Goal: Information Seeking & Learning: Learn about a topic

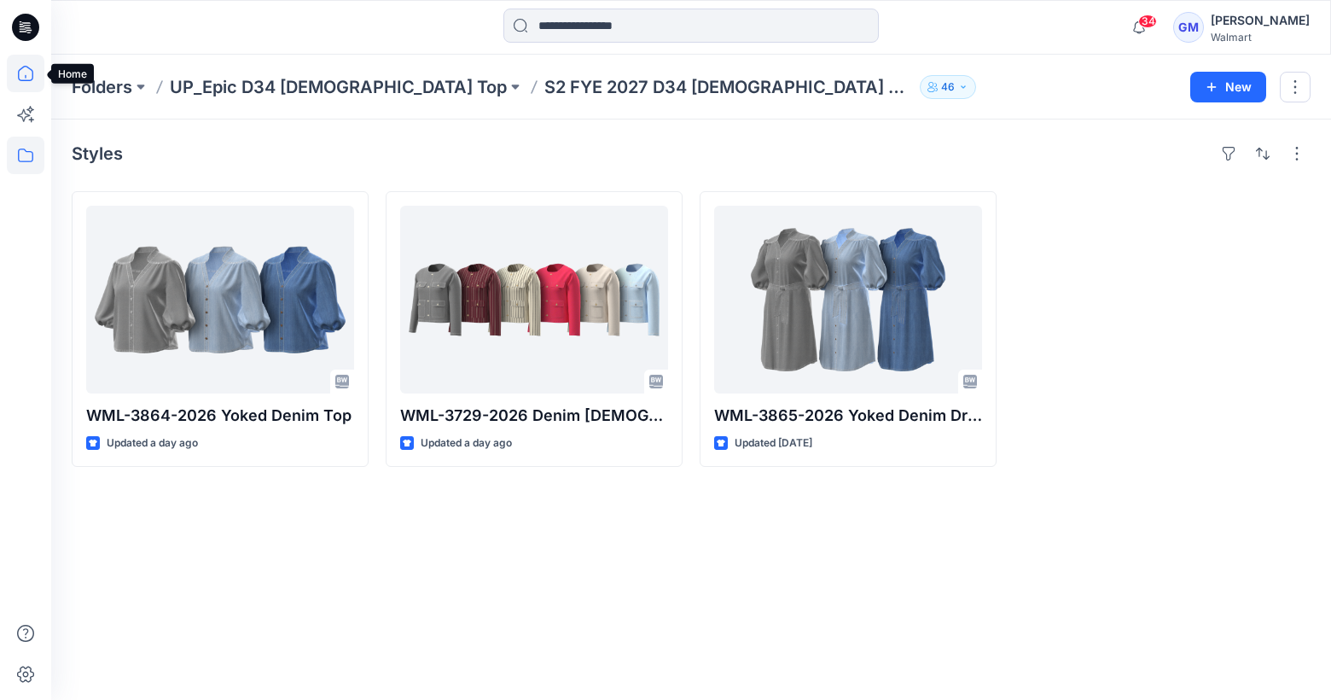
click at [27, 69] on icon at bounding box center [26, 74] width 38 height 38
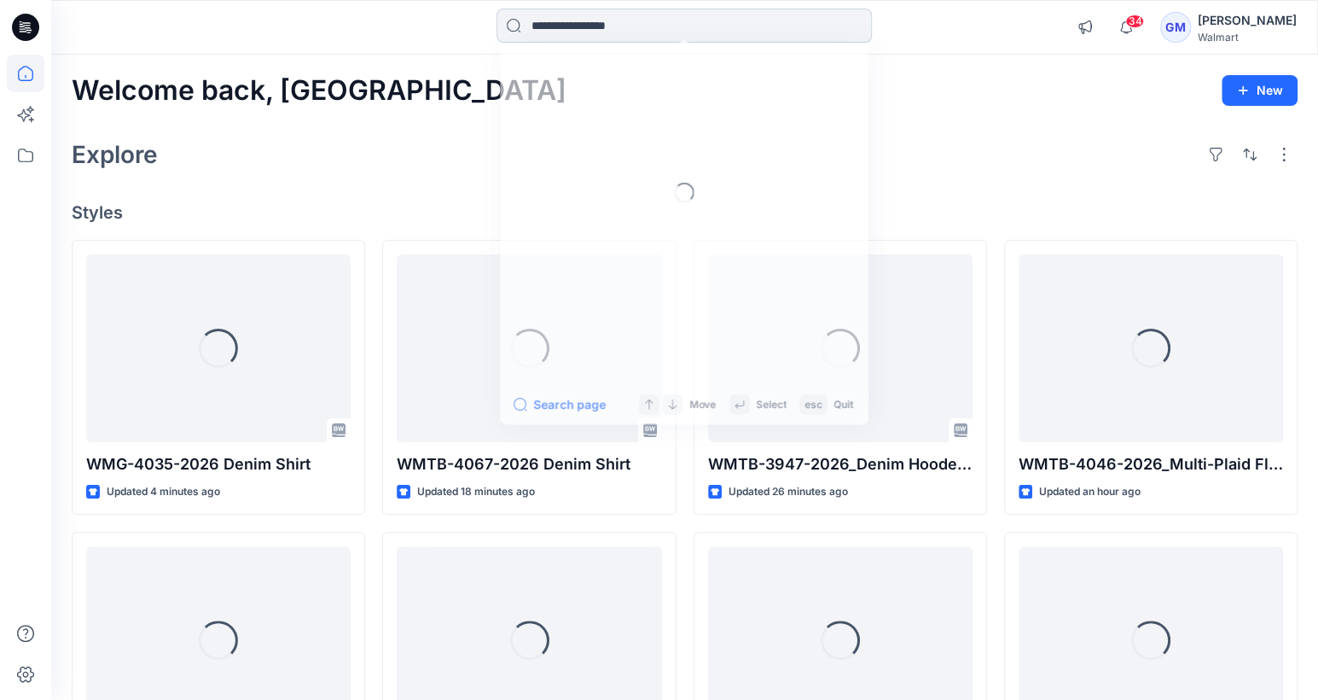
click at [539, 38] on input at bounding box center [684, 26] width 375 height 34
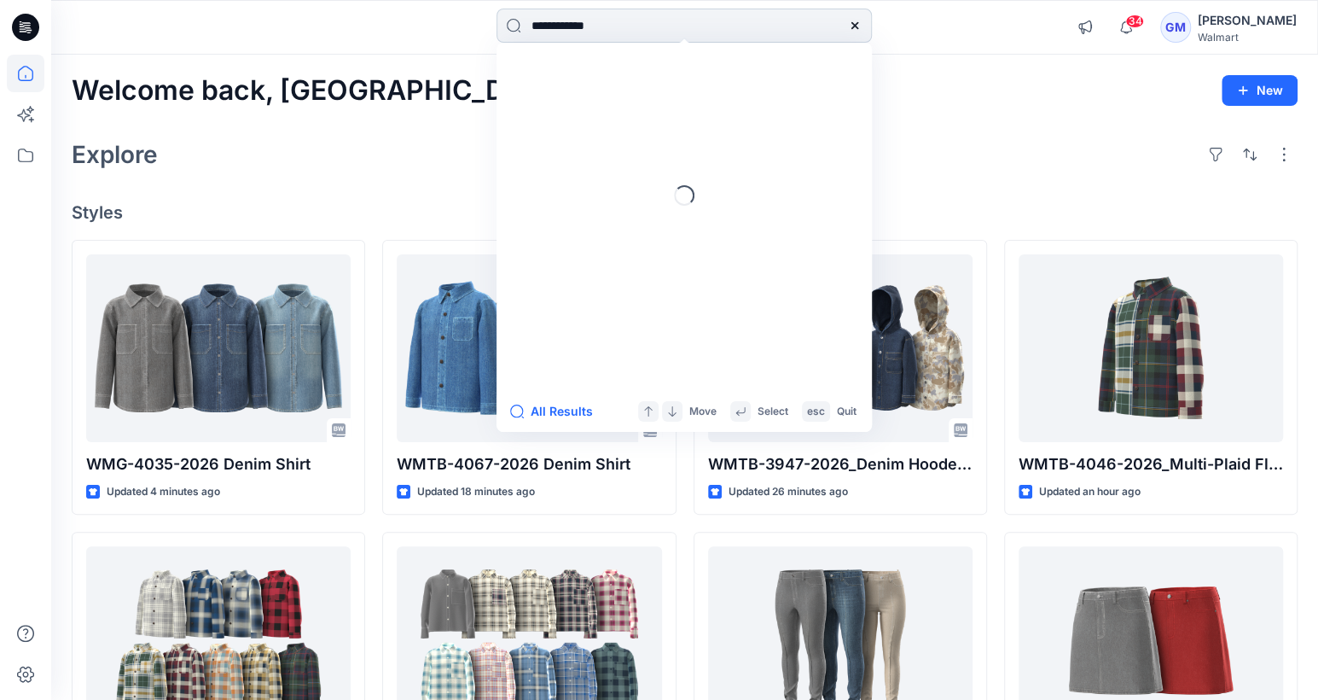
type input "**********"
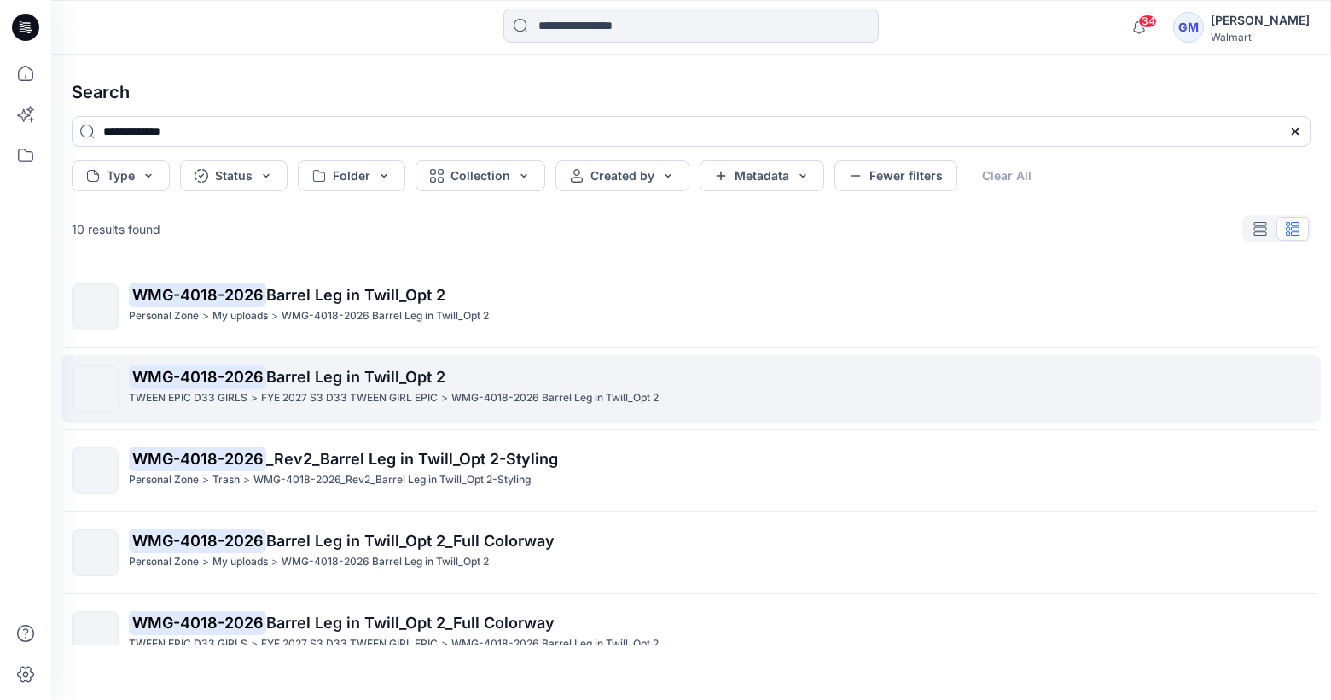
click at [432, 387] on p "WMG-4018-2026 Barrel Leg in Twill_Opt 2" at bounding box center [719, 377] width 1181 height 24
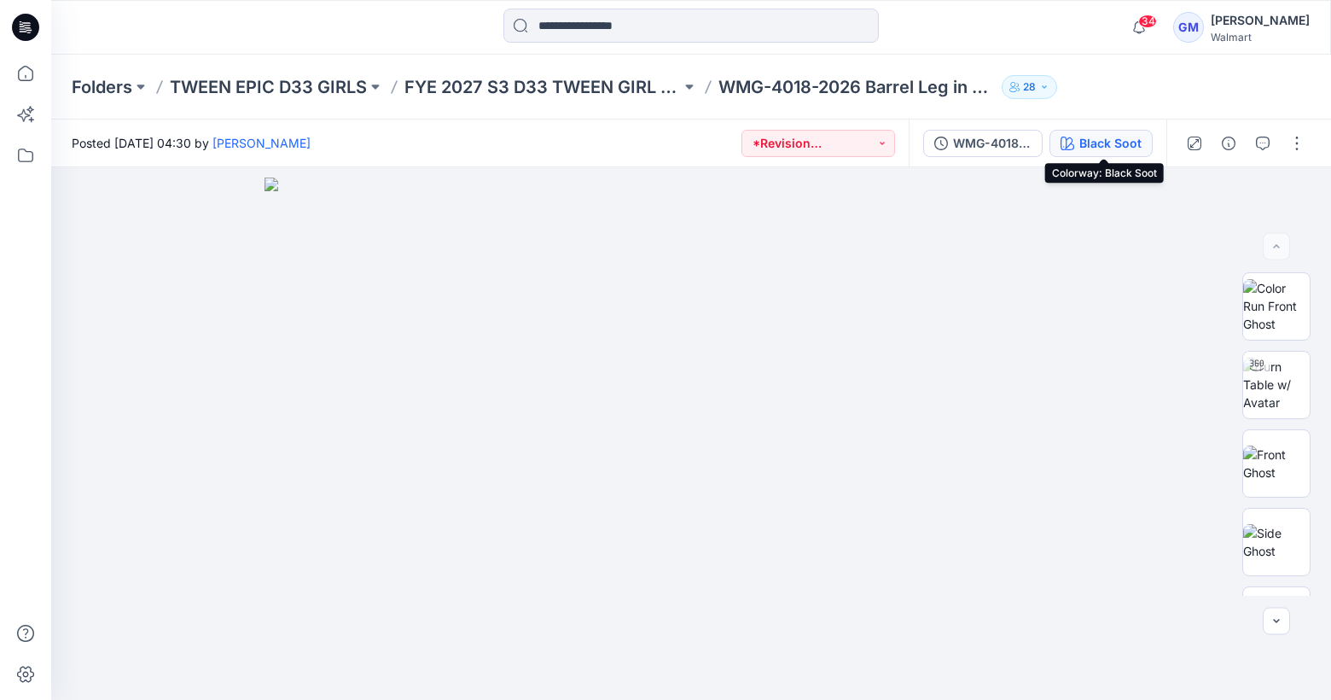
click at [1102, 140] on div "Black Soot" at bounding box center [1110, 143] width 62 height 19
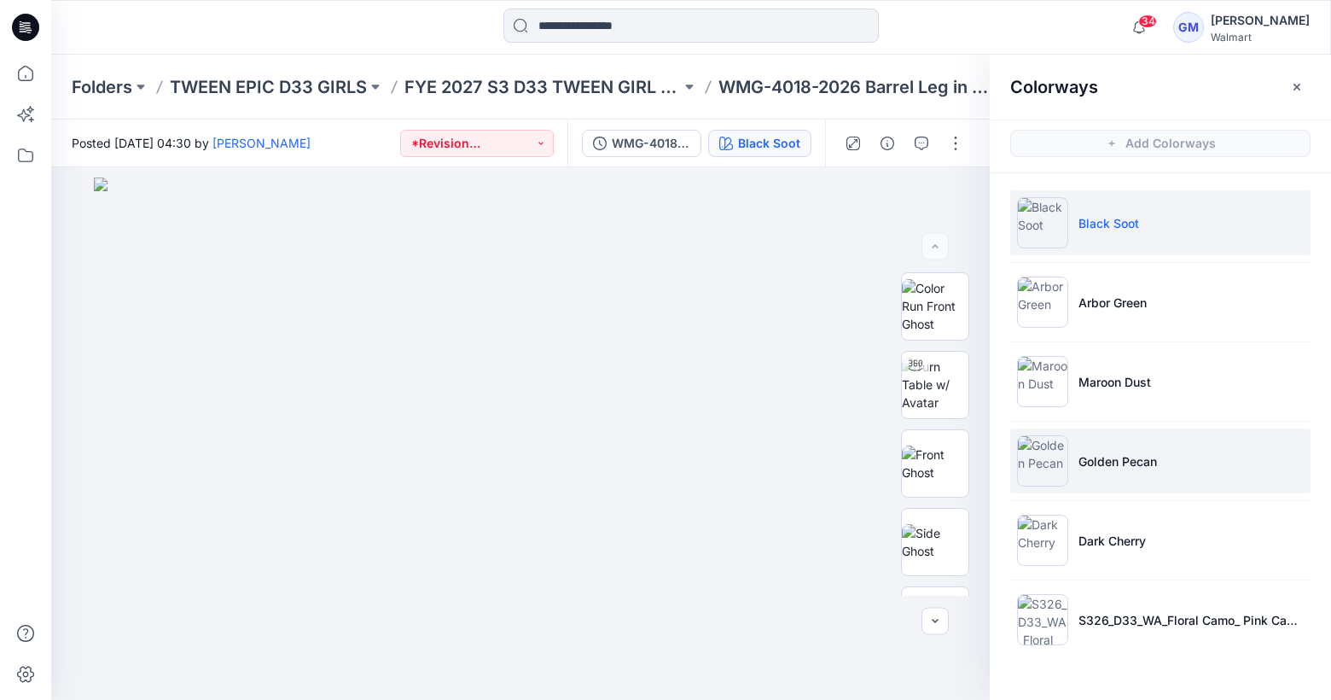
click at [1116, 444] on li "Golden Pecan" at bounding box center [1160, 460] width 300 height 65
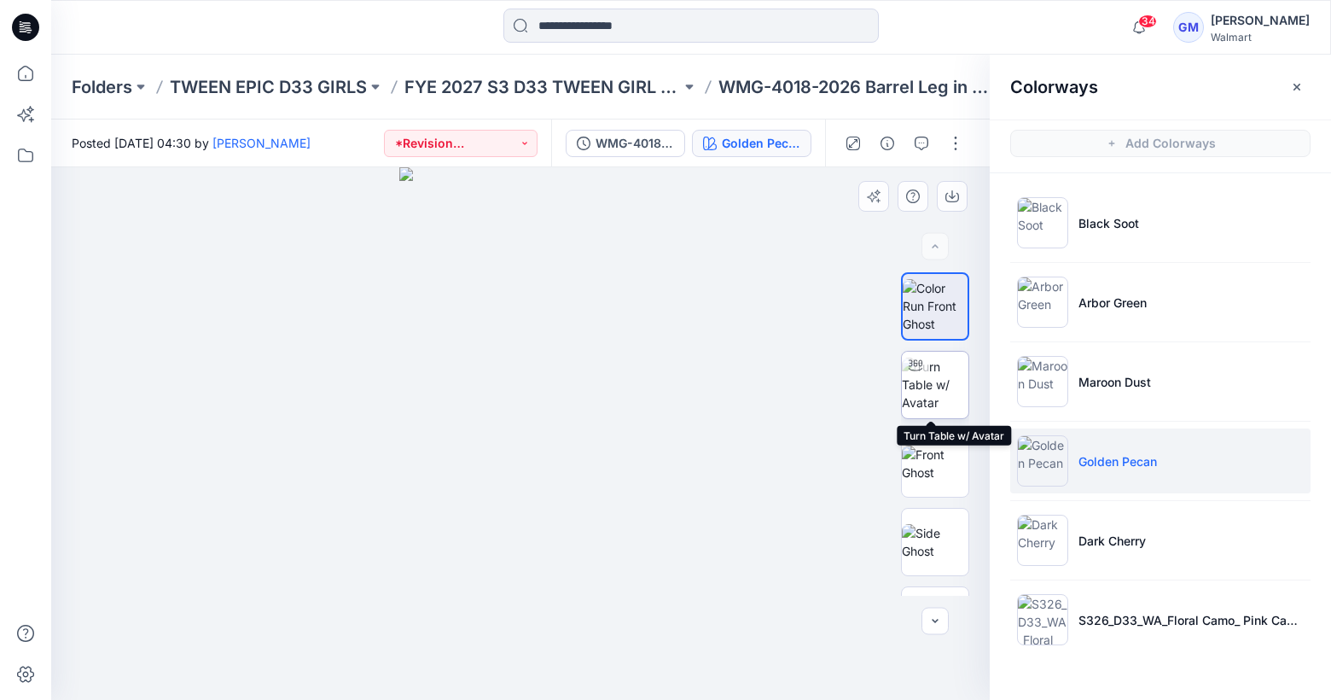
click at [928, 411] on img at bounding box center [935, 385] width 67 height 54
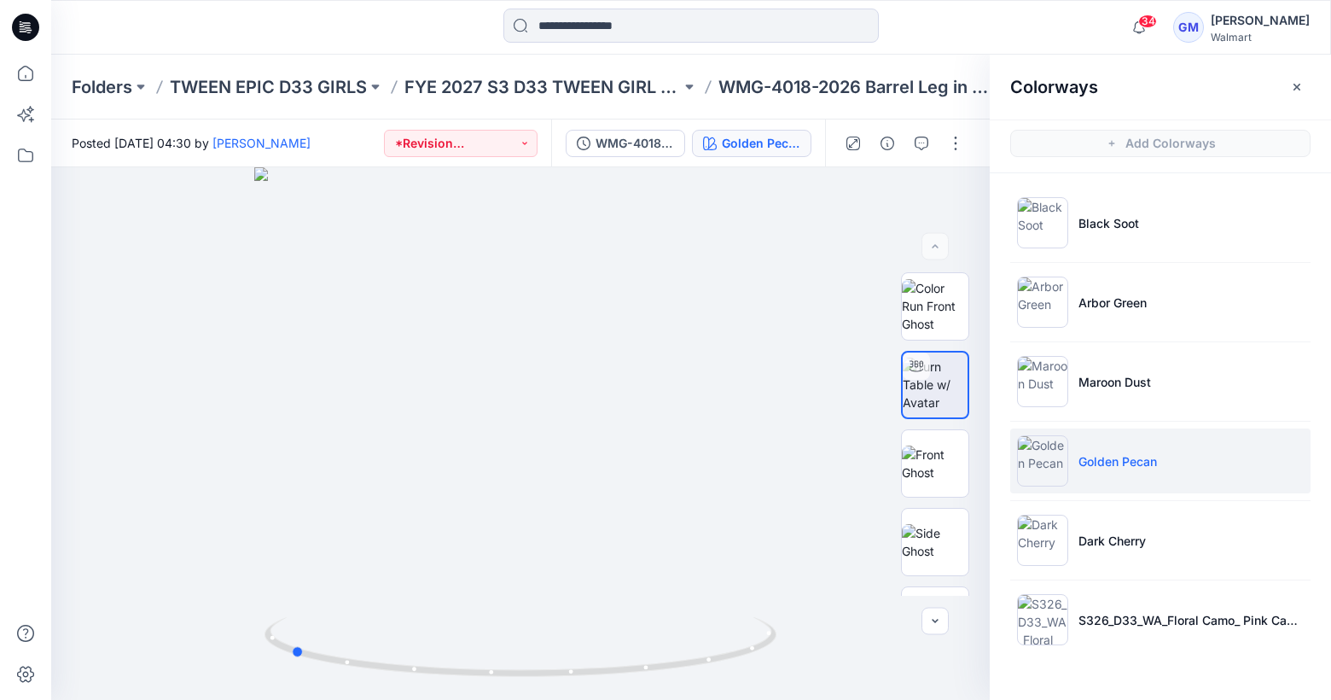
drag, startPoint x: 524, startPoint y: 676, endPoint x: 294, endPoint y: 742, distance: 239.8
click at [294, 699] on html "34 Notifications Your style DM8_WML-4025-2026 Pintuck Skinny Jeans has been upd…" at bounding box center [665, 350] width 1331 height 700
